Goal: Find contact information: Find contact information

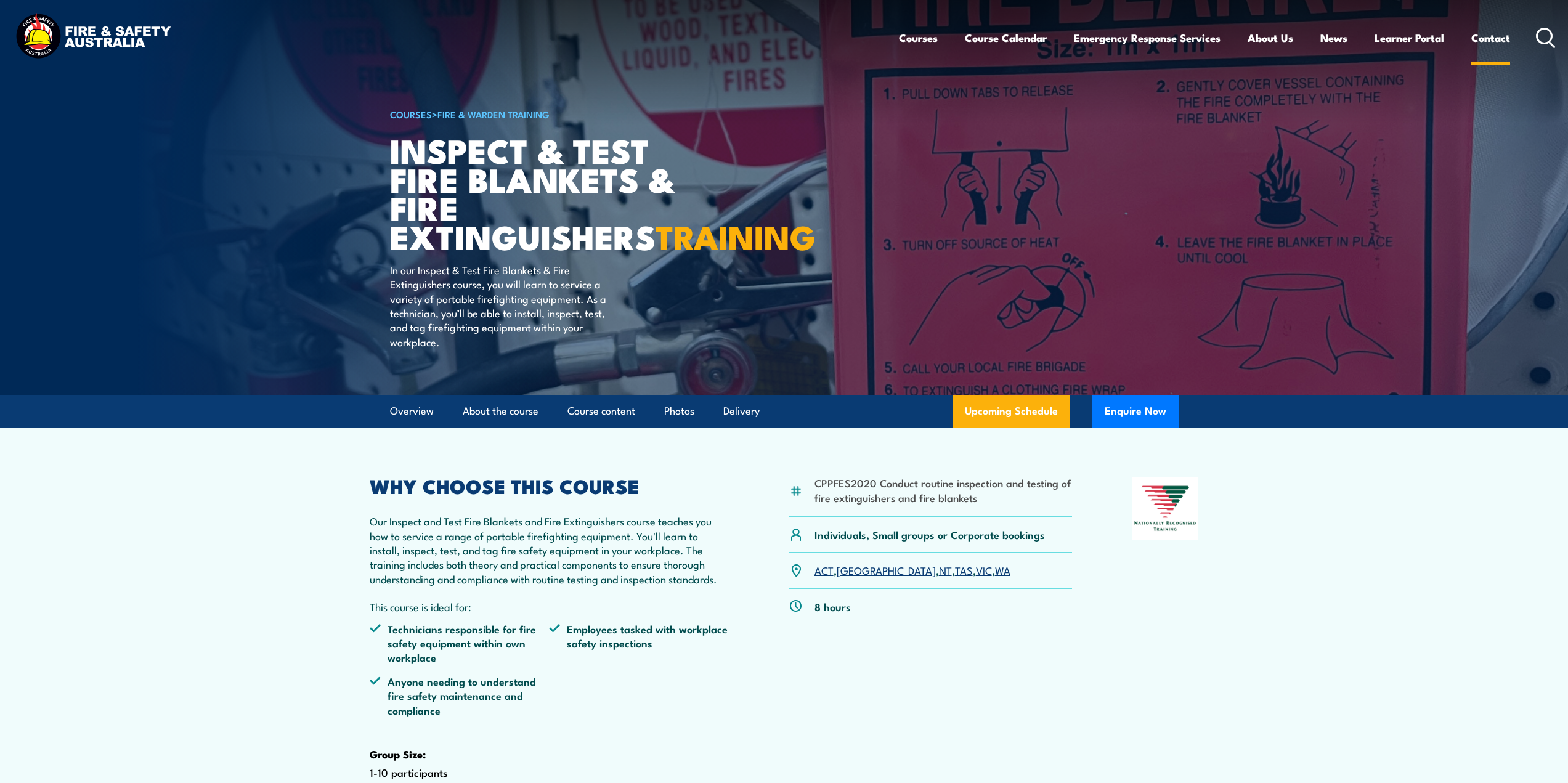
click at [1481, 42] on link "Contact" at bounding box center [1490, 38] width 39 height 32
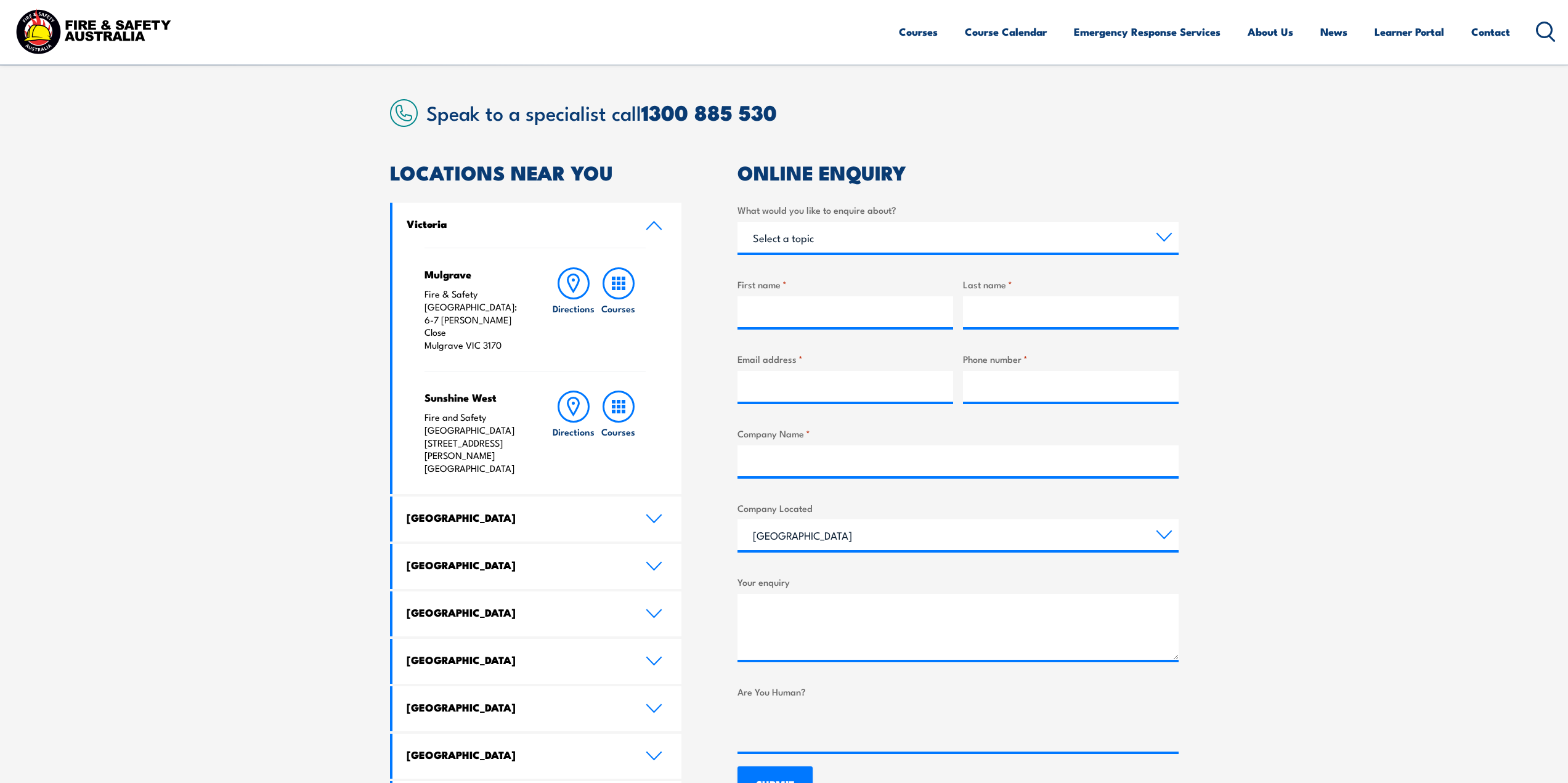
scroll to position [308, 0]
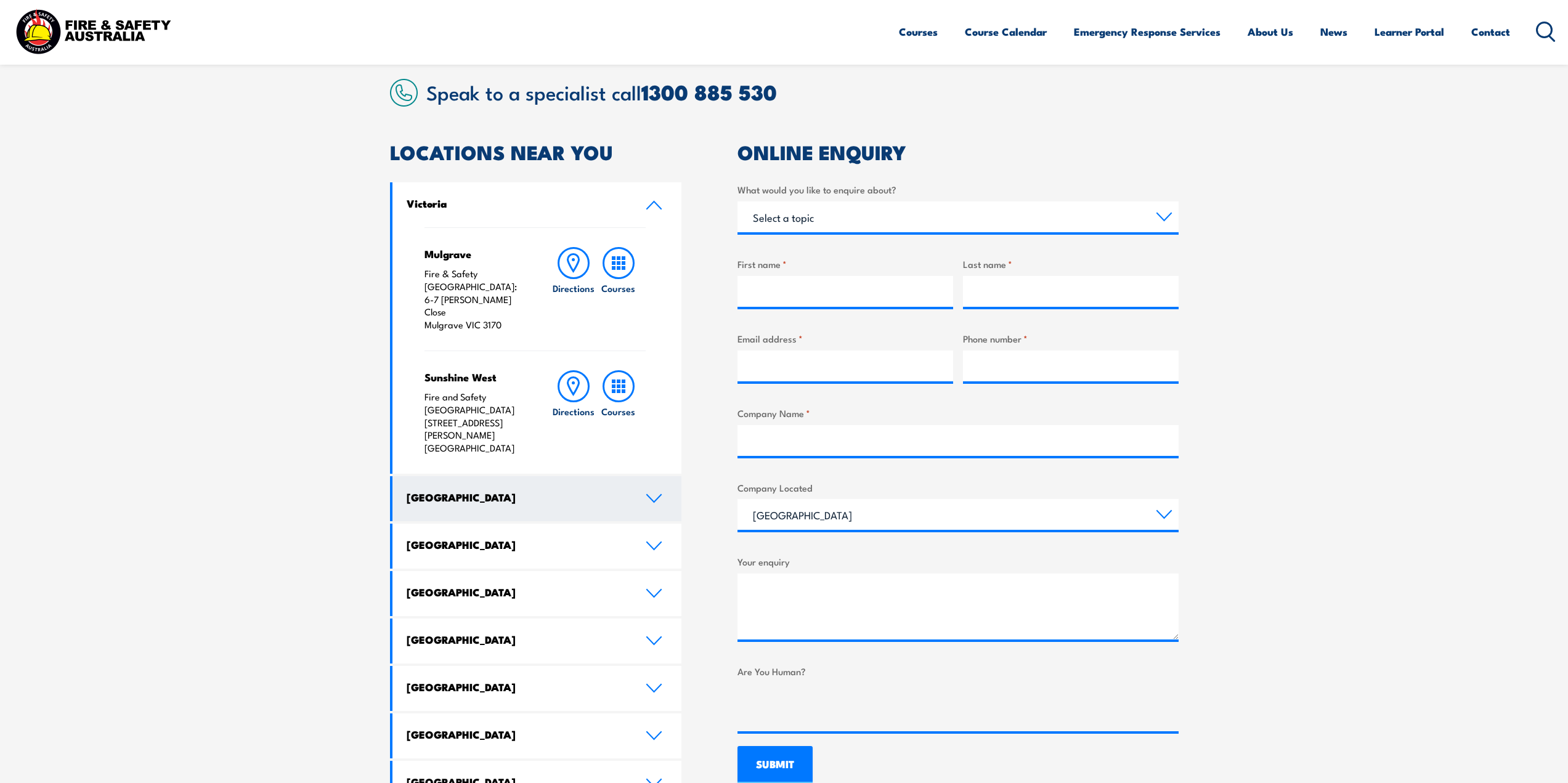
click at [655, 476] on link "New South Wales" at bounding box center [537, 498] width 290 height 45
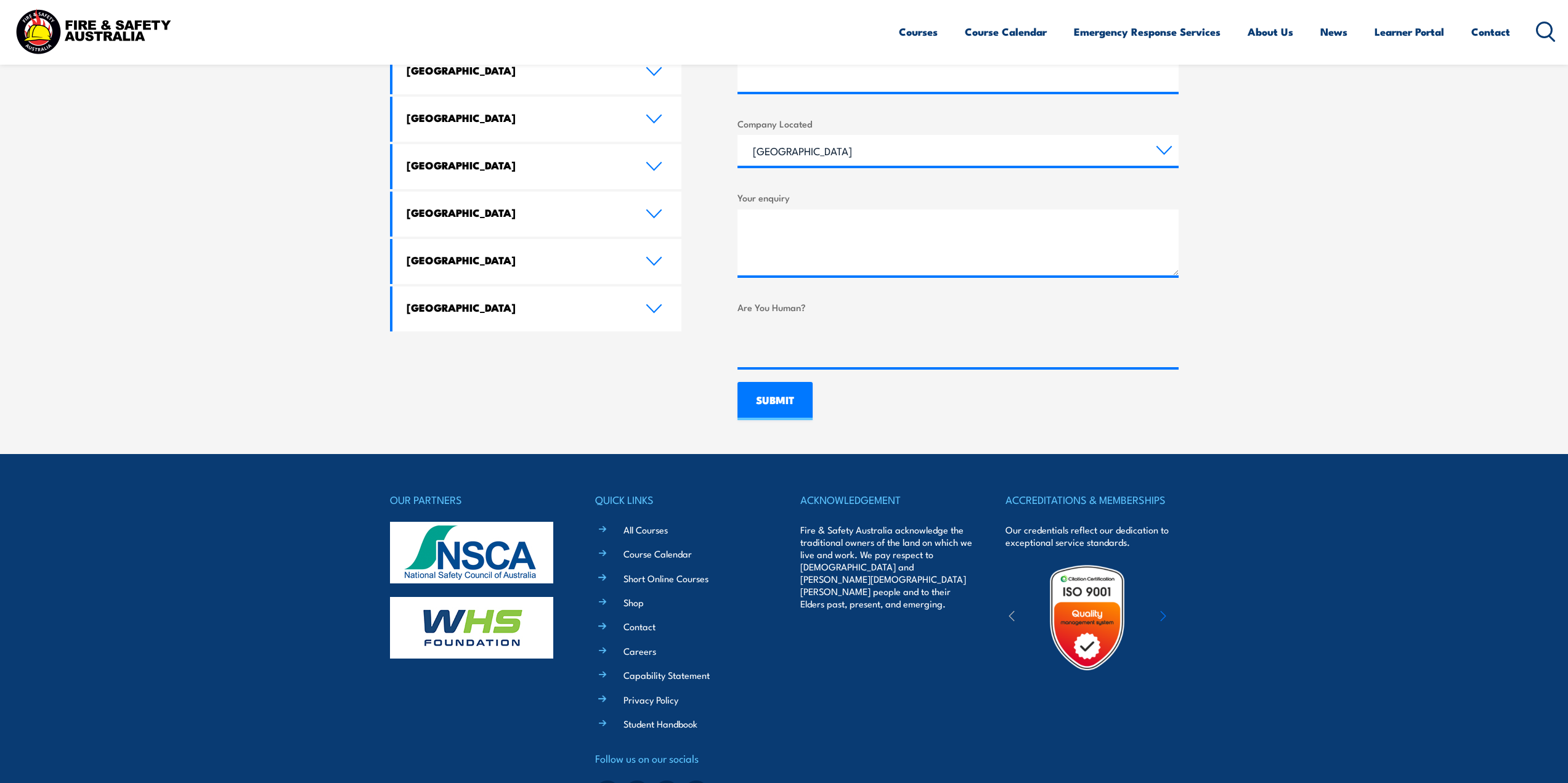
scroll to position [736, 0]
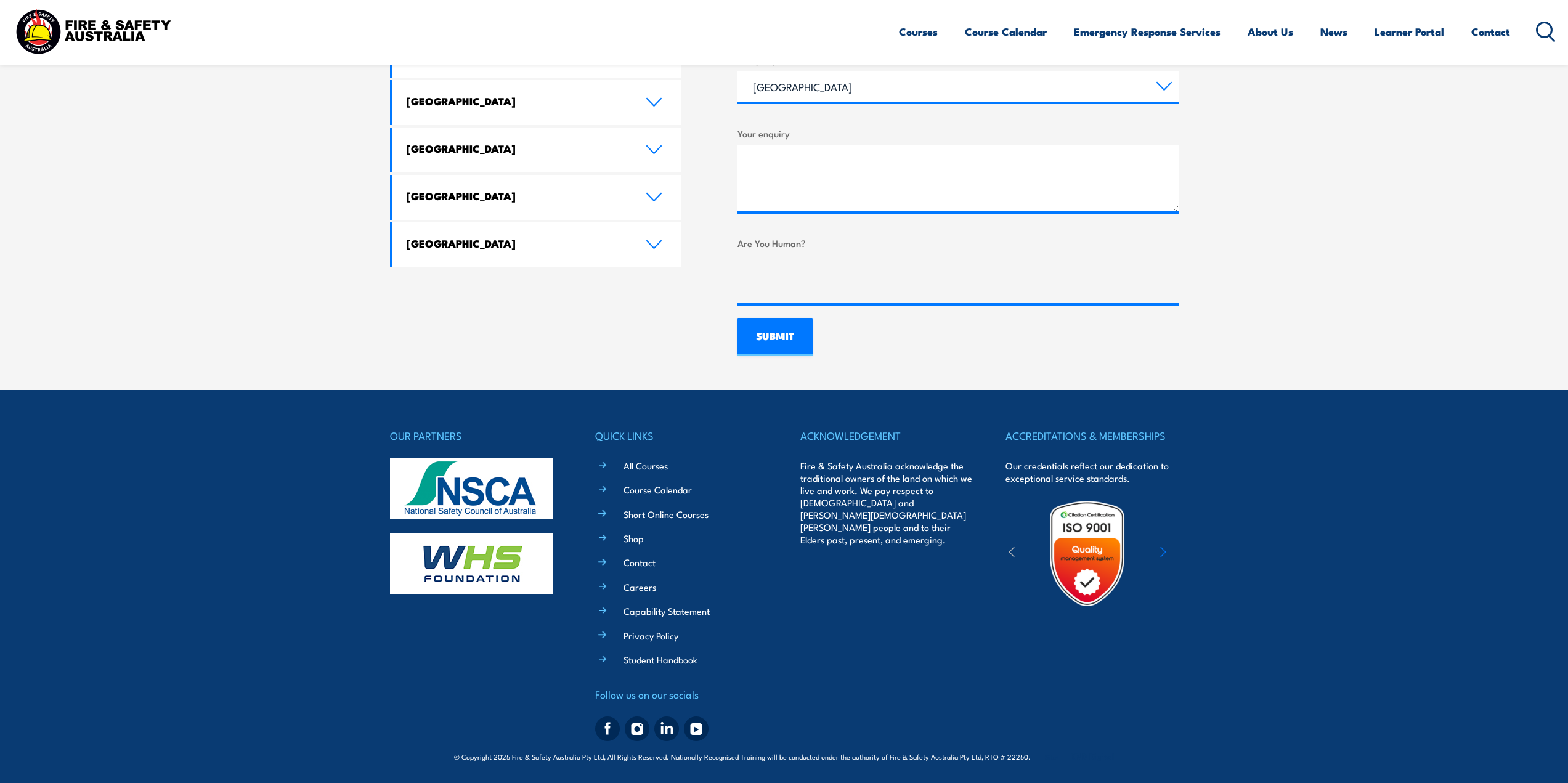
click at [637, 561] on link "Contact" at bounding box center [639, 562] width 32 height 13
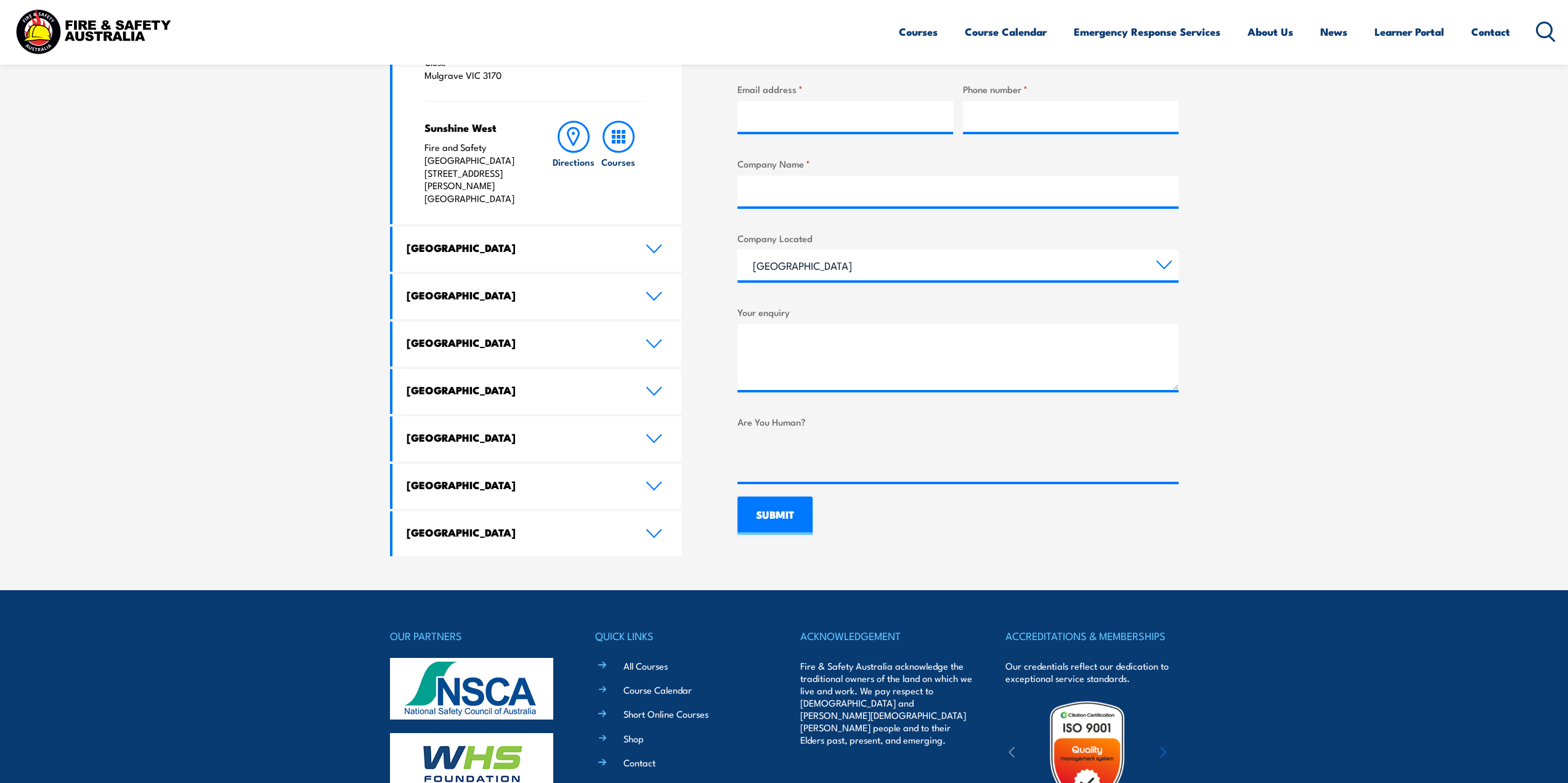
scroll to position [616, 0]
